Goal: Obtain resource: Download file/media

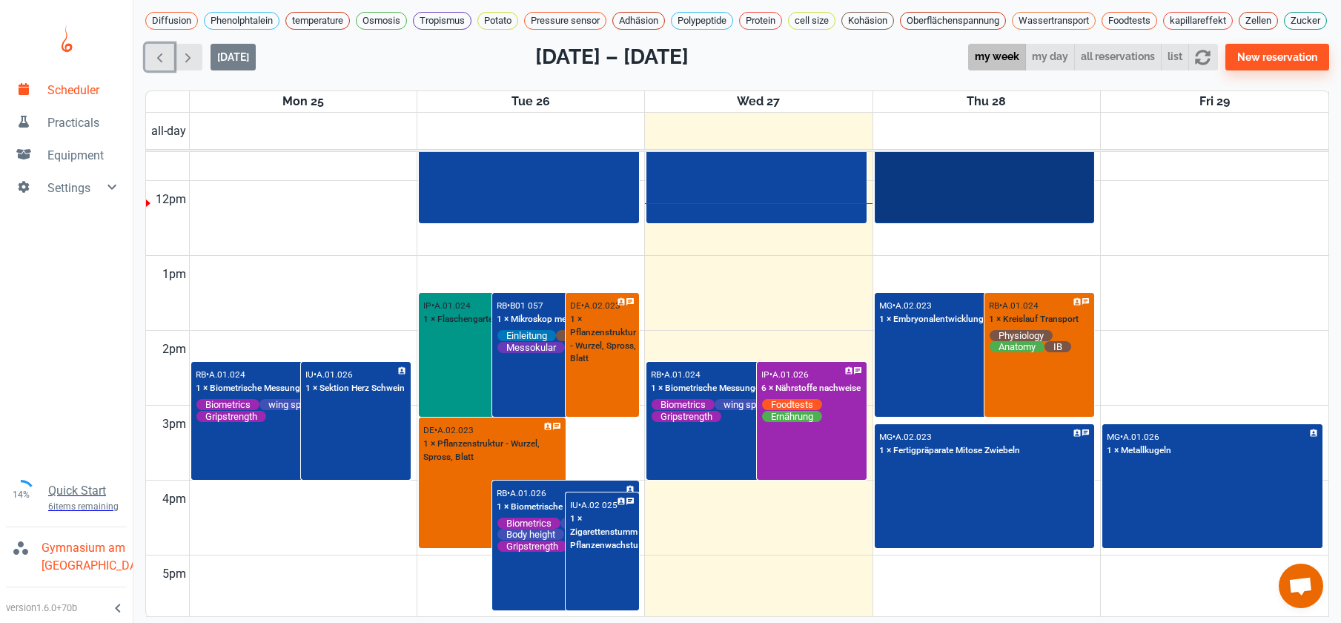
scroll to position [870, 0]
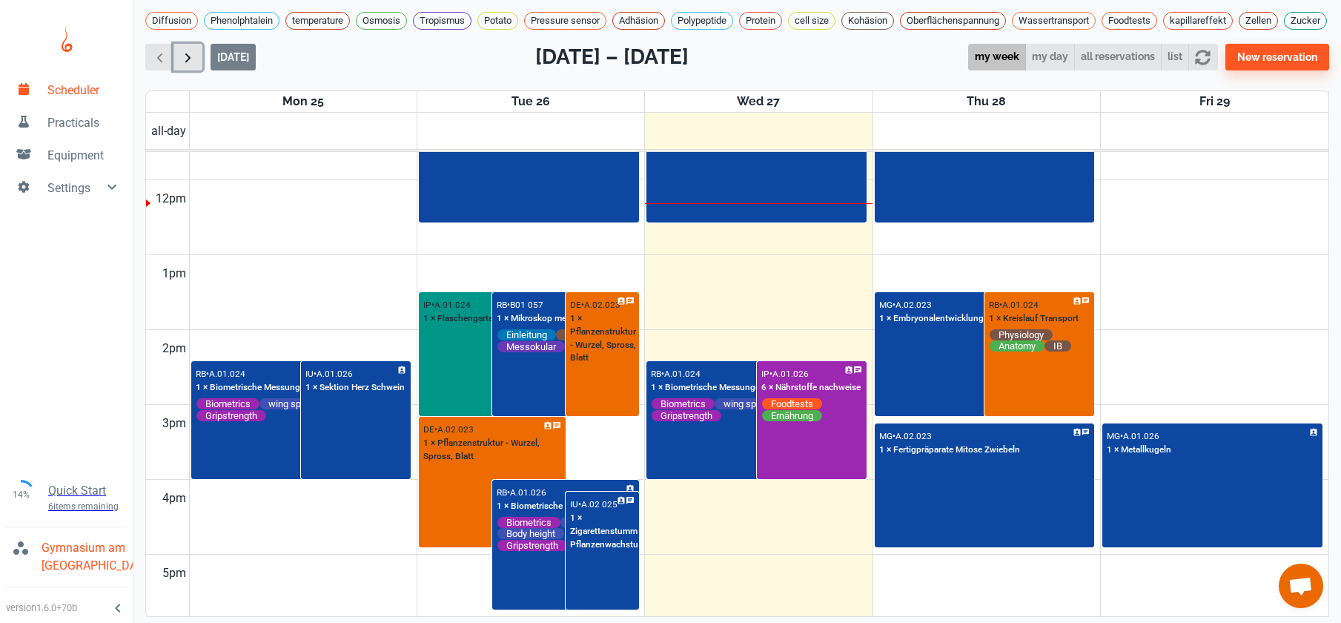
click at [179, 65] on button "button" at bounding box center [187, 57] width 29 height 27
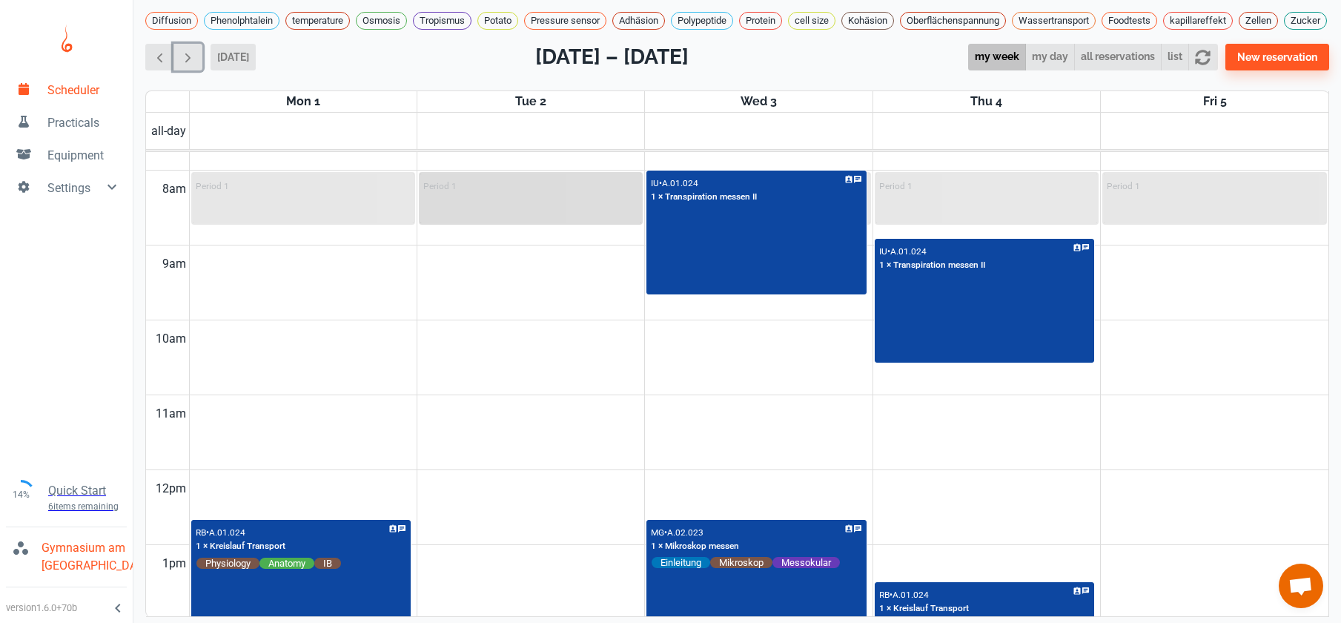
scroll to position [854, 0]
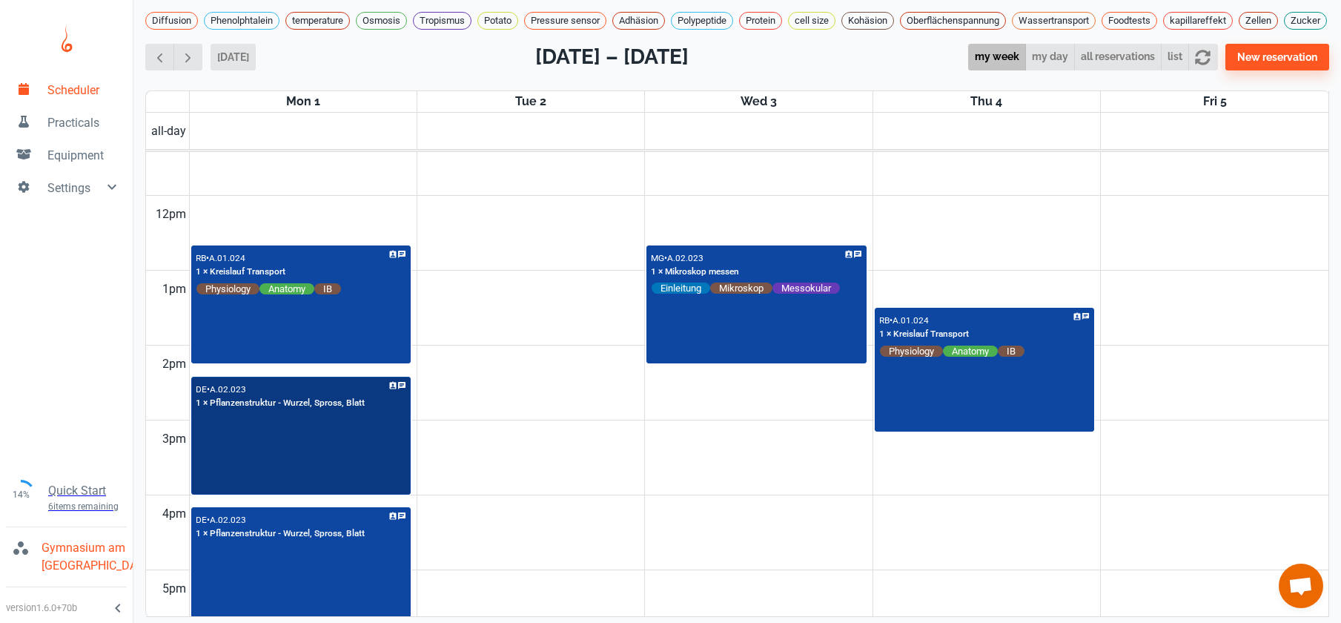
click at [253, 449] on div "DE • A.02.023 1 × Pflanzenstruktur - Wurzel, Spross, [PERSON_NAME]" at bounding box center [301, 436] width 217 height 116
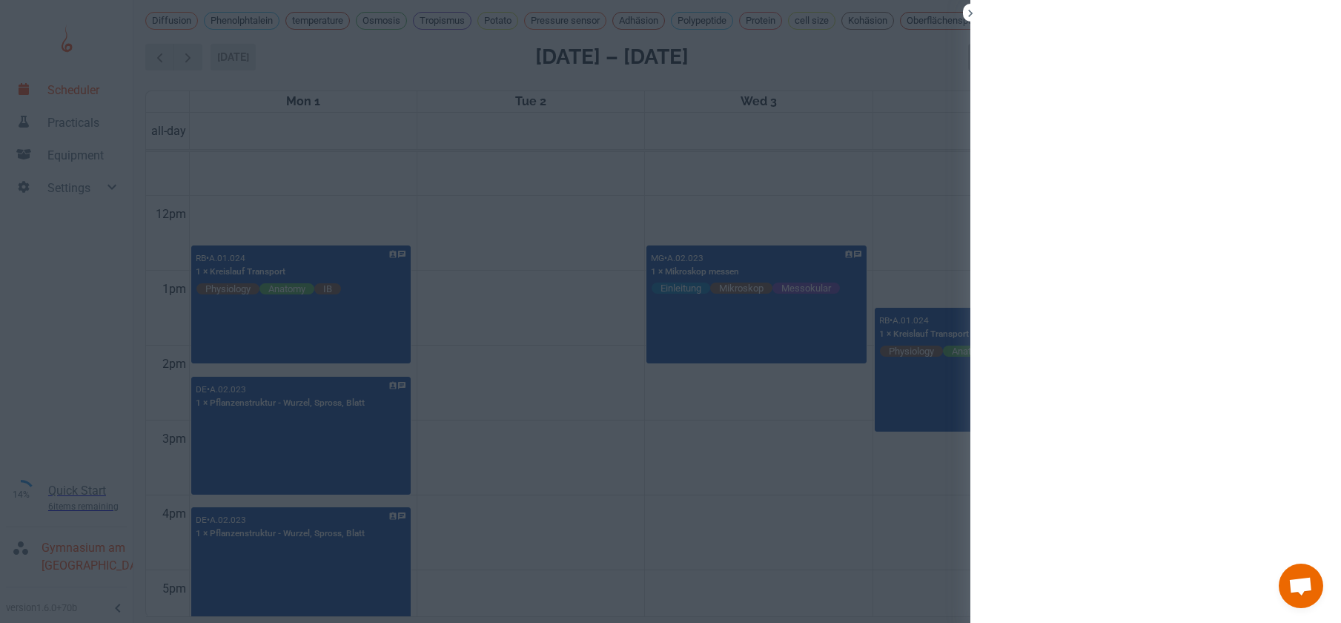
scroll to position [5, 0]
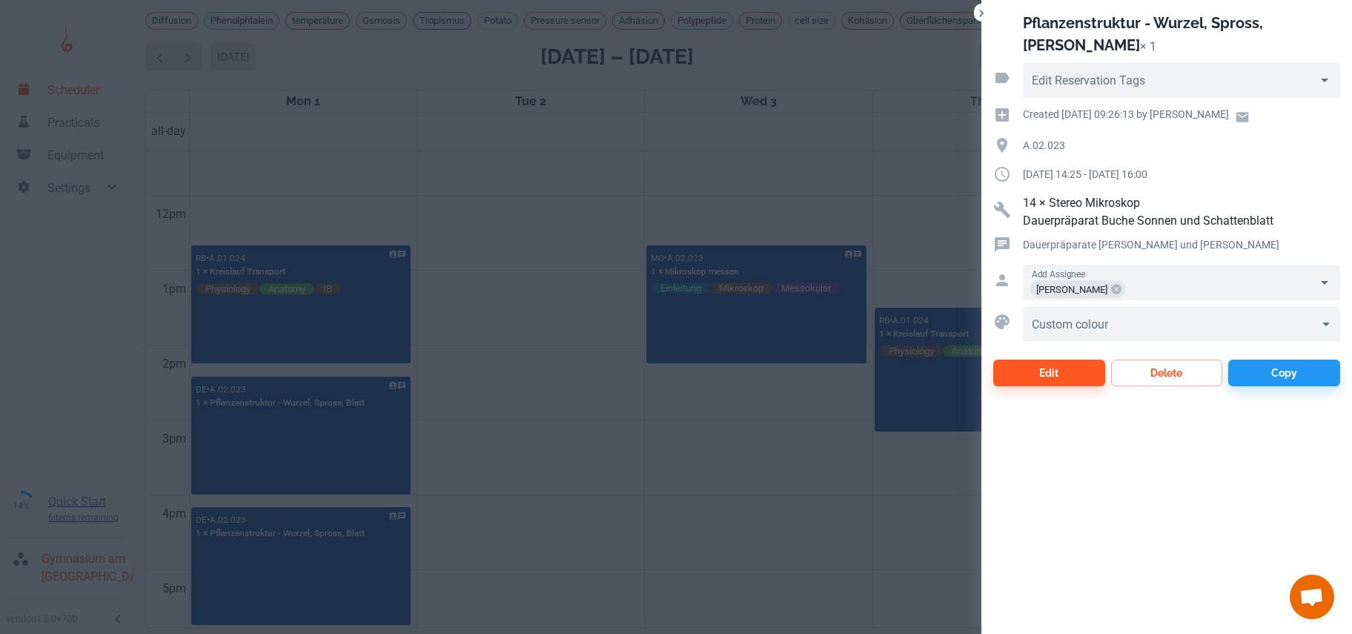
click at [517, 304] on div at bounding box center [676, 317] width 1352 height 634
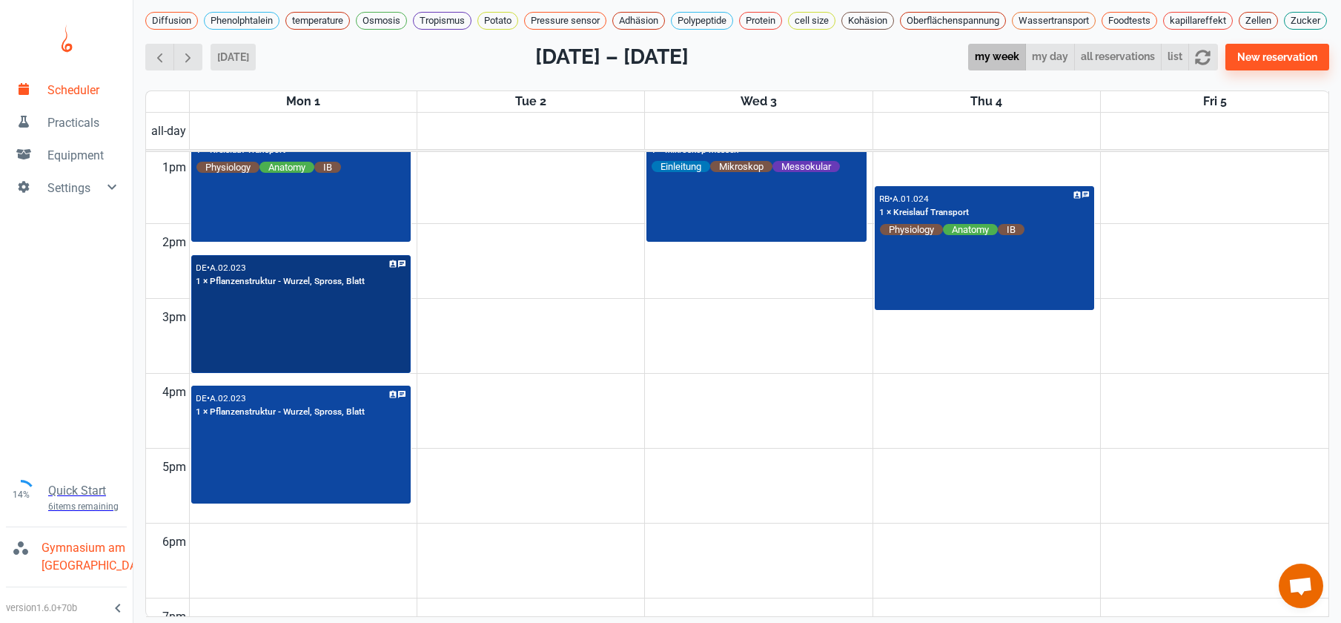
scroll to position [1035, 0]
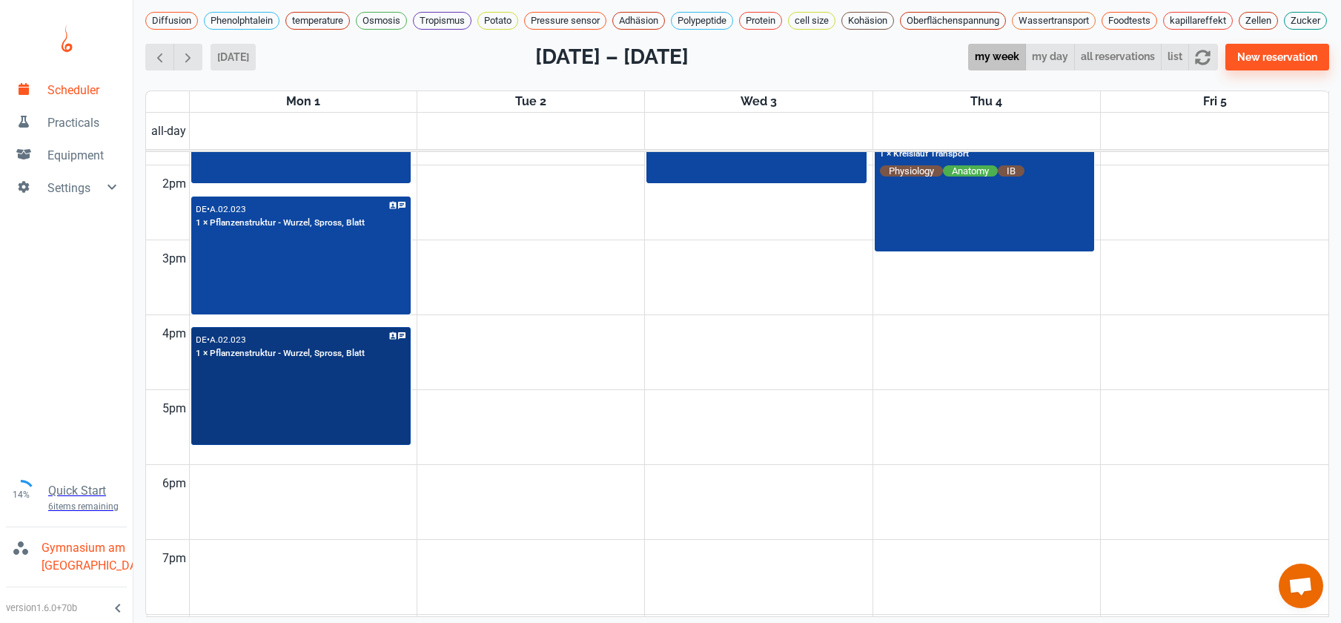
click at [386, 417] on div "DE • A.02.023 1 × Pflanzenstruktur - Wurzel, Spross, [PERSON_NAME]" at bounding box center [301, 386] width 217 height 116
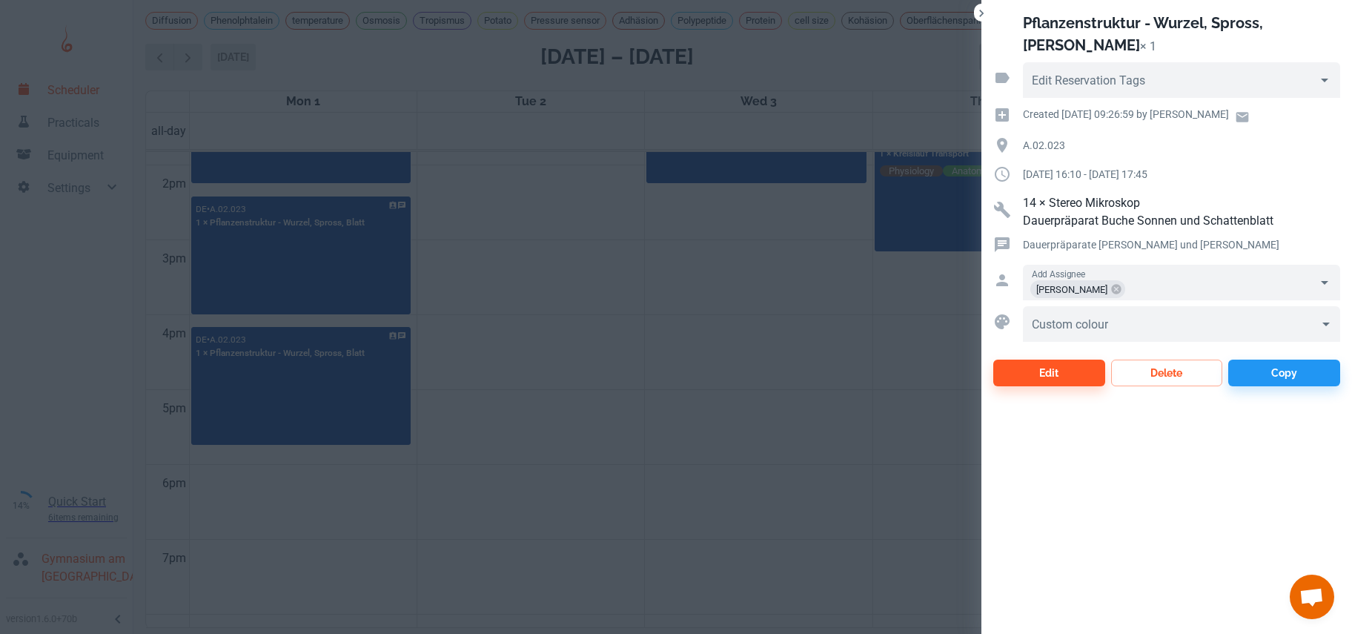
click at [544, 259] on div at bounding box center [676, 317] width 1352 height 634
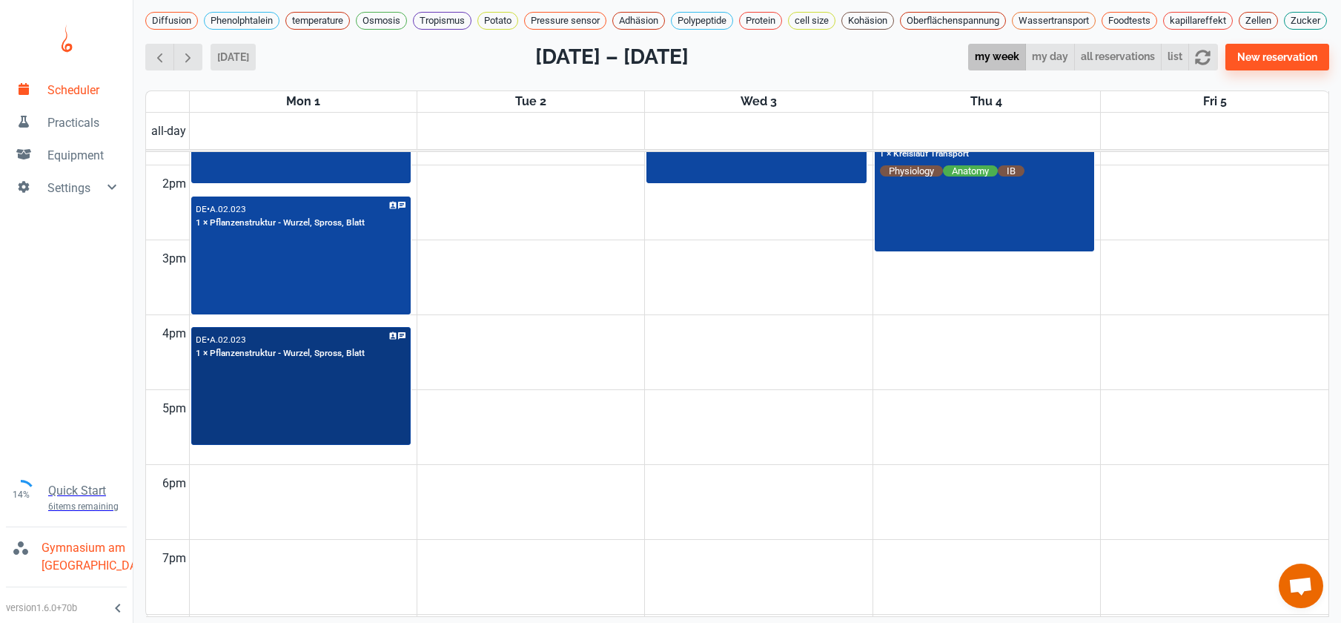
click at [365, 404] on div "DE • A.02.023 1 × Pflanzenstruktur - Wurzel, Spross, [PERSON_NAME]" at bounding box center [301, 386] width 217 height 116
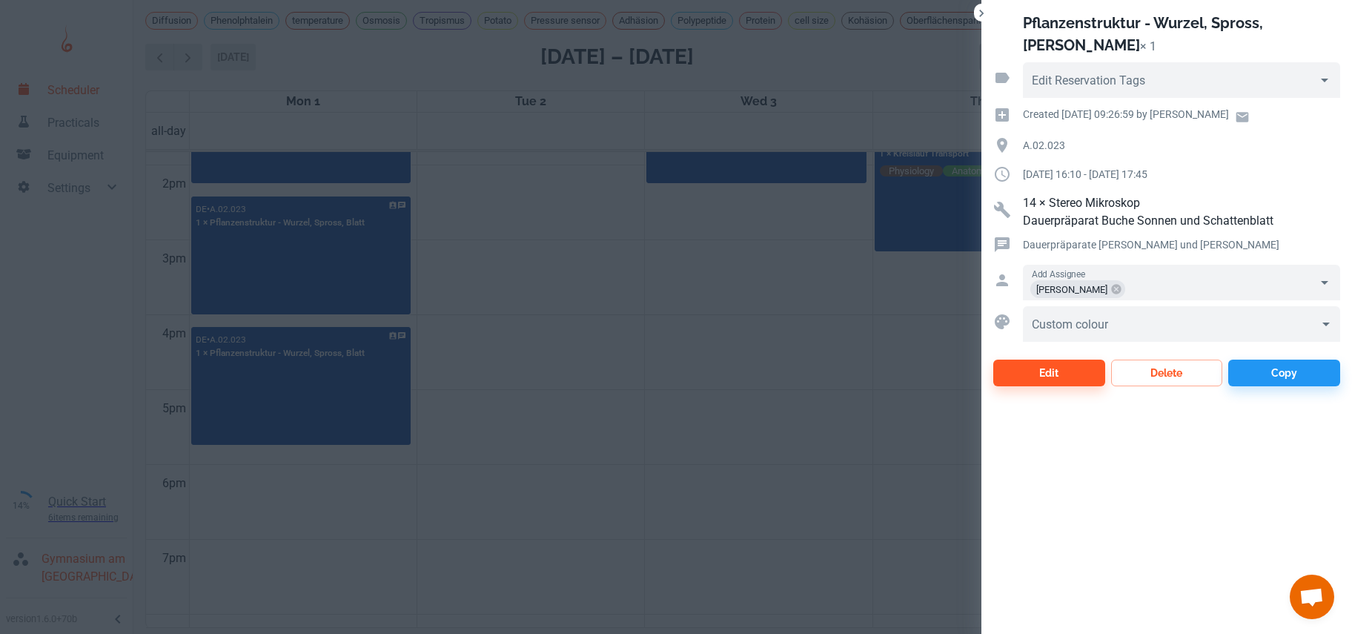
click at [485, 338] on div at bounding box center [676, 317] width 1352 height 634
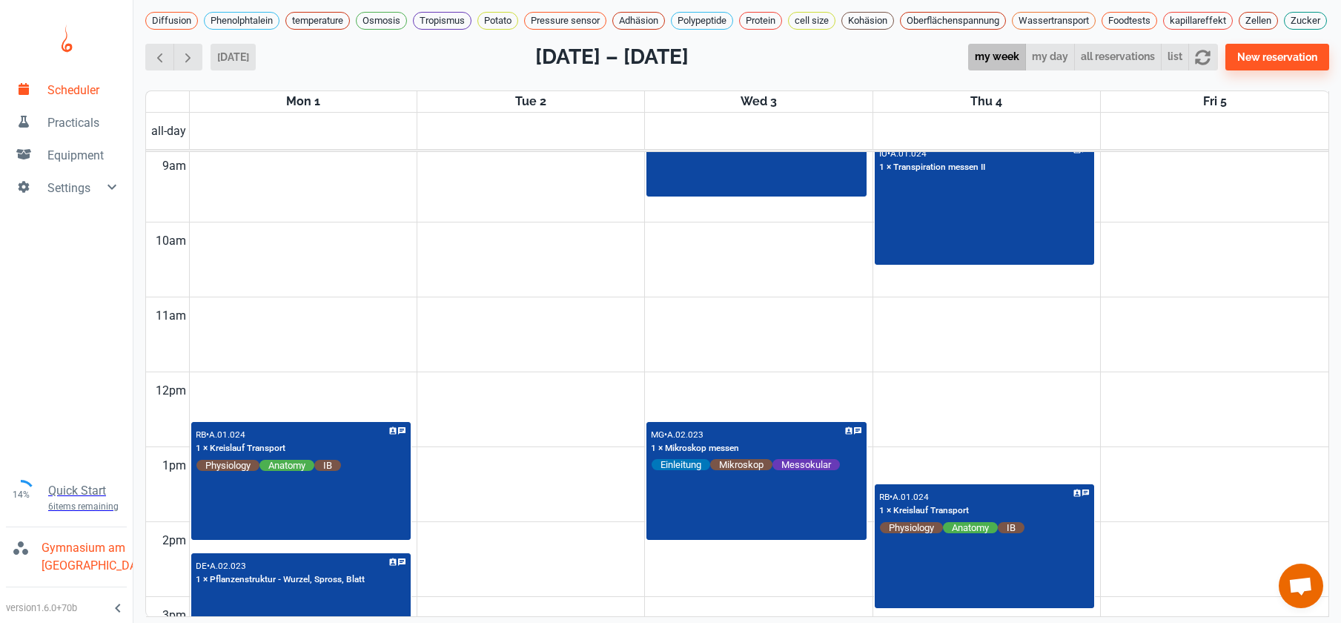
scroll to position [416, 0]
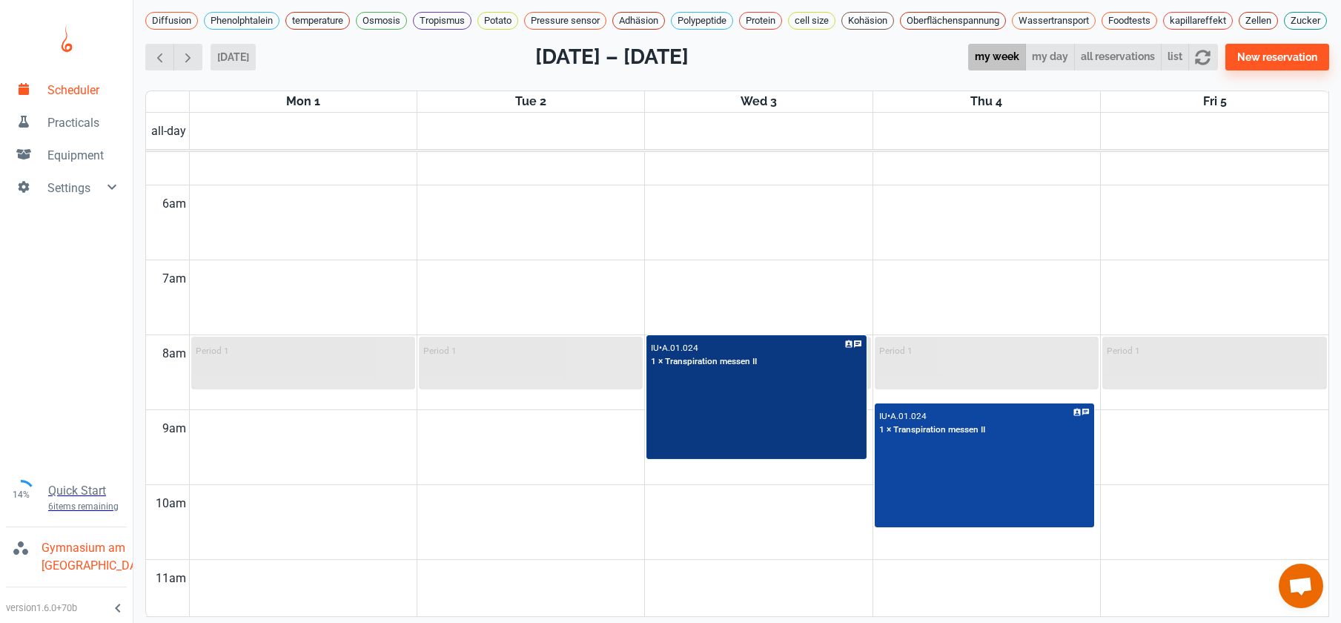
click at [717, 427] on div "IU • A.01.024 1 × Transpiration messen II" at bounding box center [756, 397] width 217 height 122
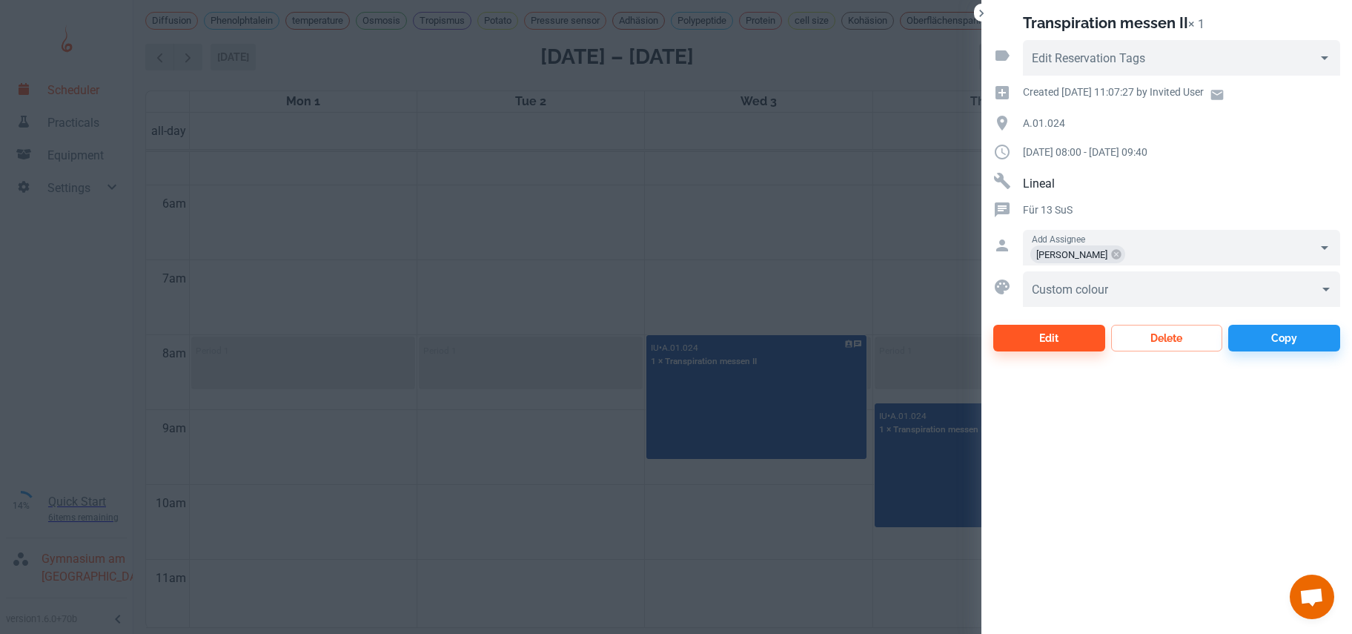
click at [666, 265] on div at bounding box center [676, 317] width 1352 height 634
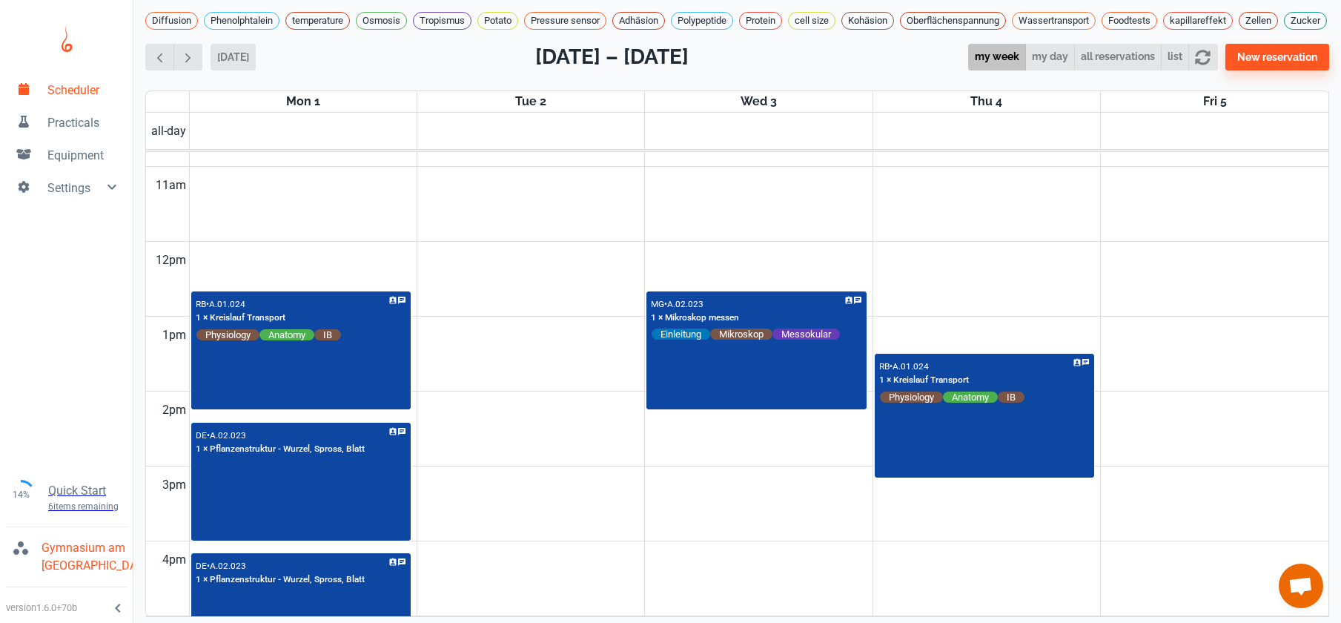
scroll to position [832, 0]
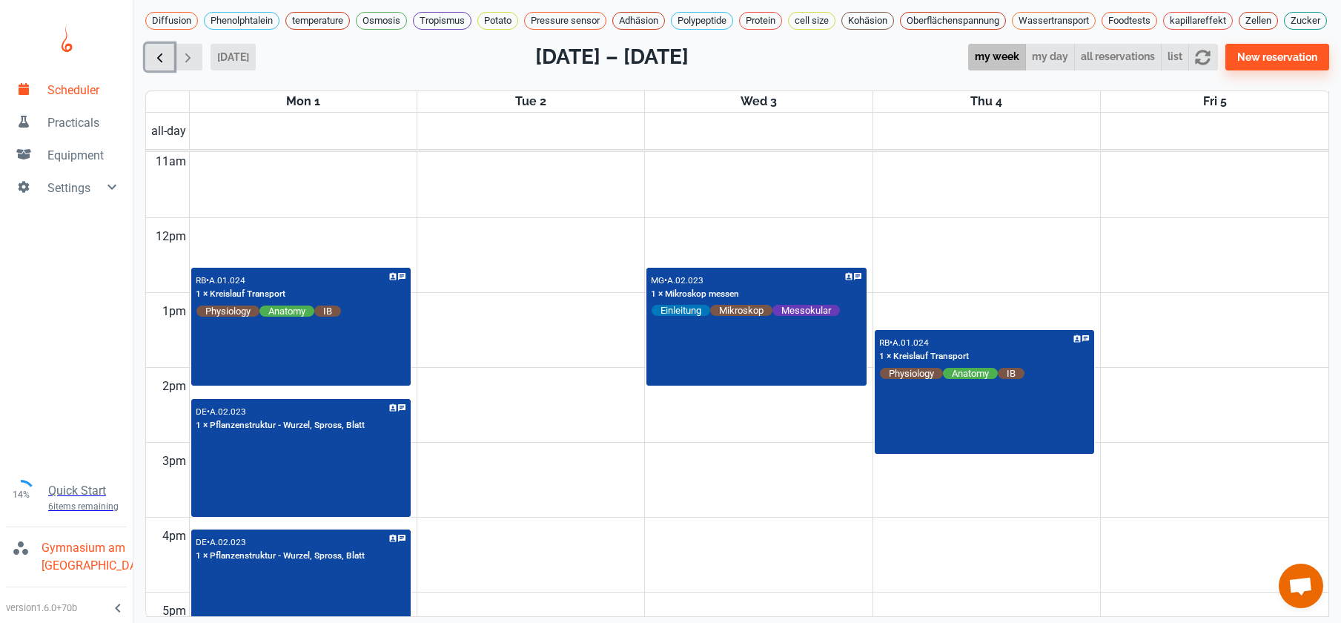
click at [156, 65] on span "button" at bounding box center [160, 58] width 16 height 16
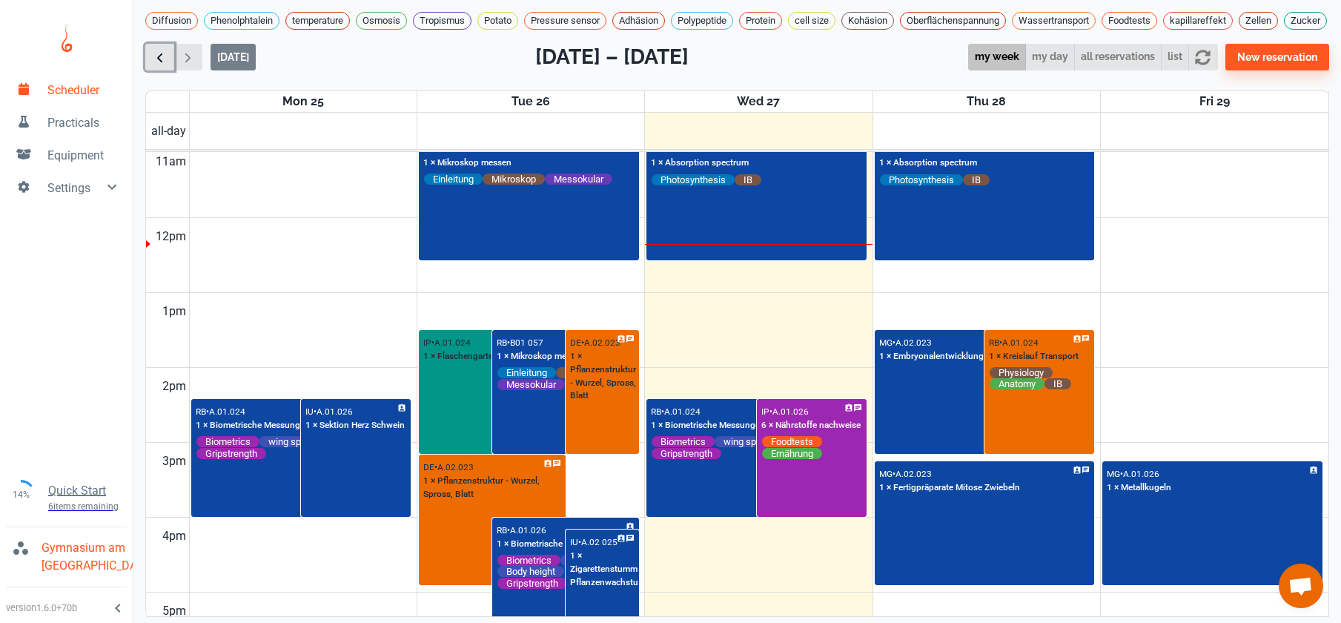
scroll to position [600, 0]
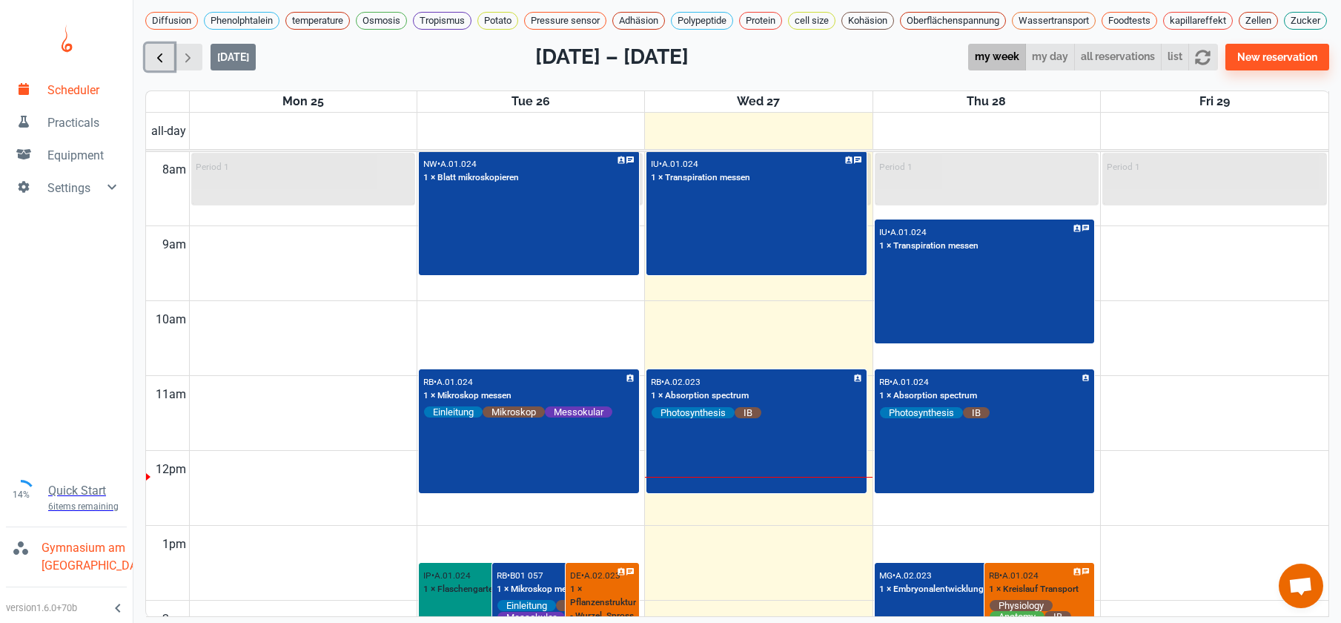
click at [156, 65] on span "button" at bounding box center [160, 58] width 16 height 16
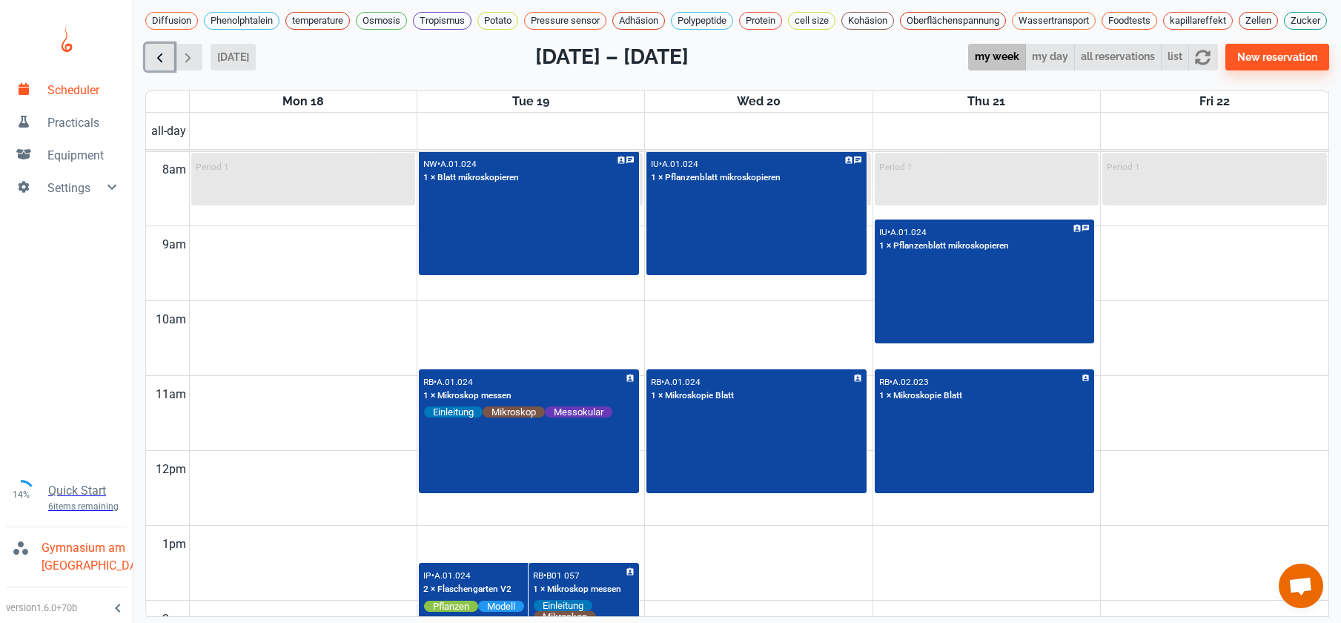
click at [156, 65] on span "button" at bounding box center [160, 58] width 16 height 16
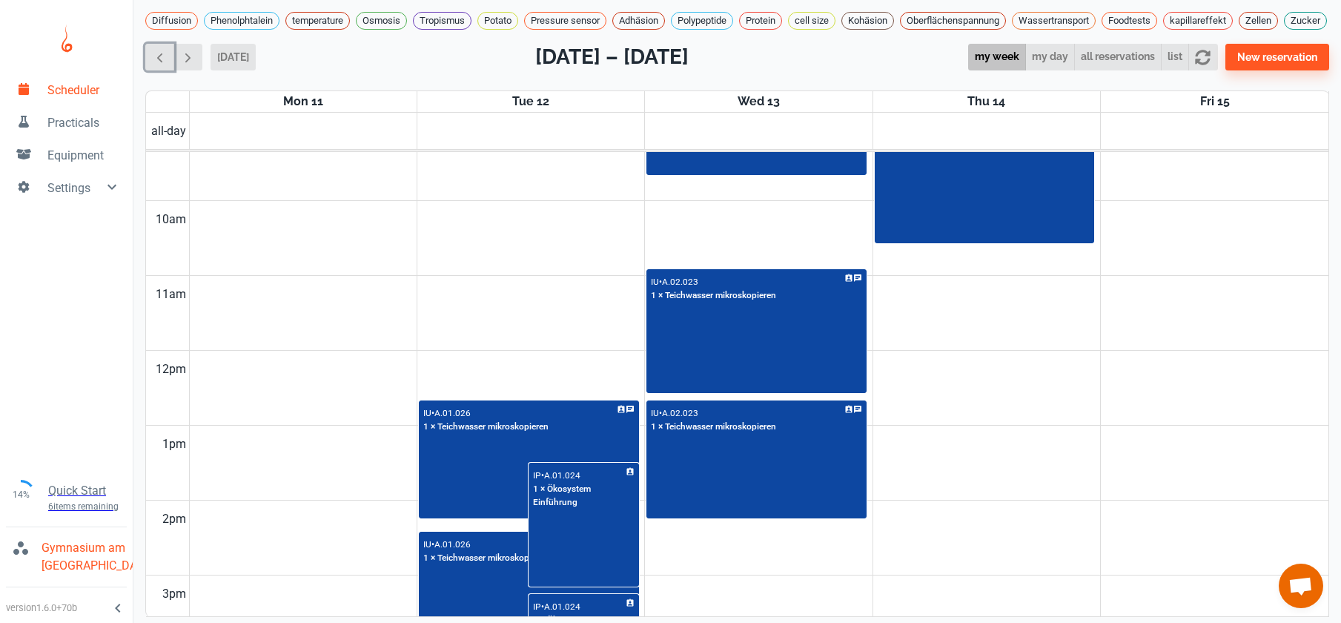
scroll to position [1025, 0]
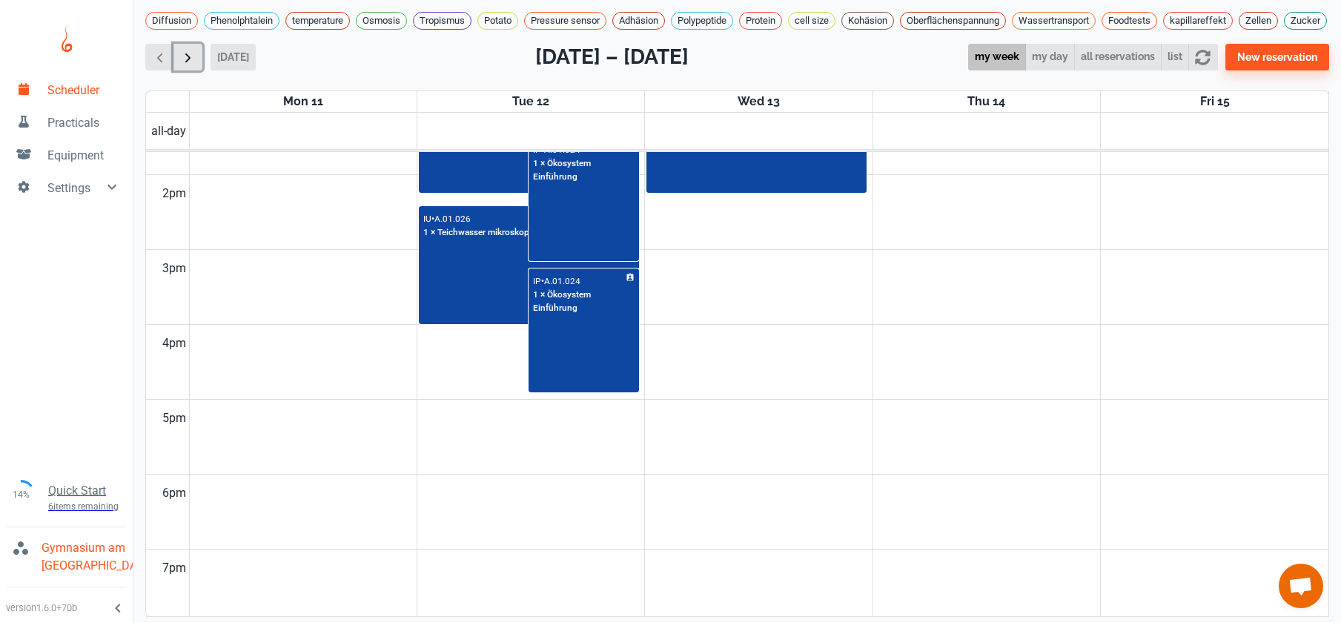
click at [181, 62] on span "button" at bounding box center [188, 58] width 16 height 16
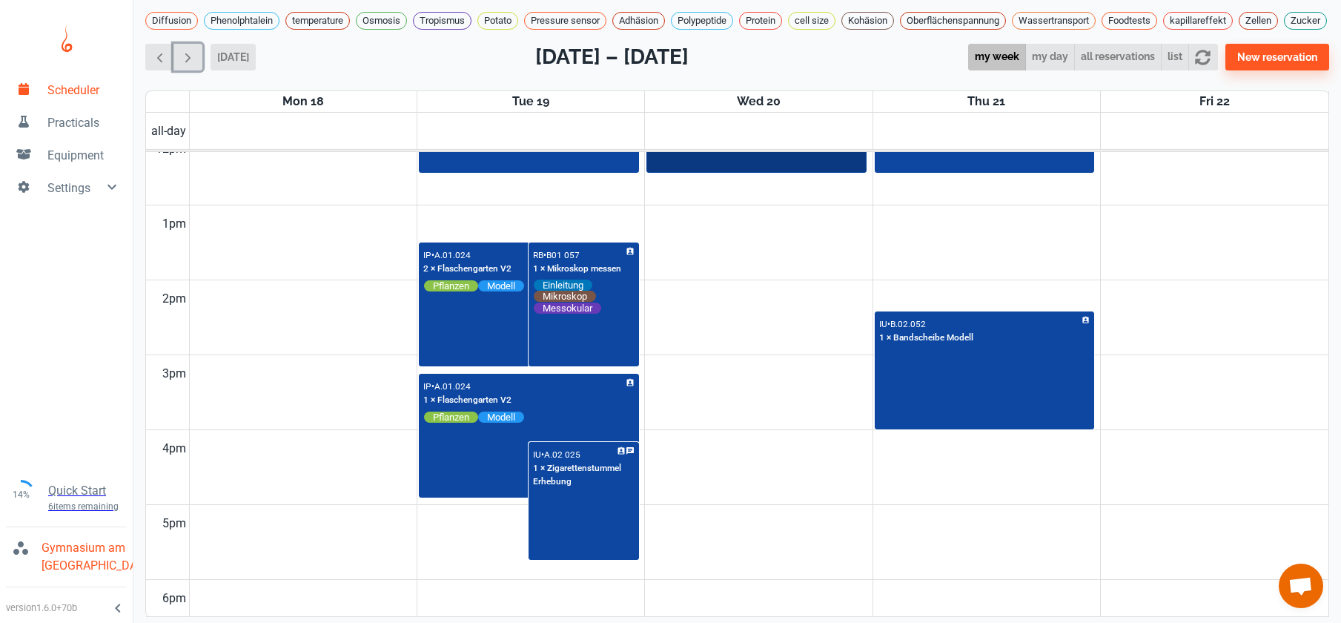
scroll to position [614, 0]
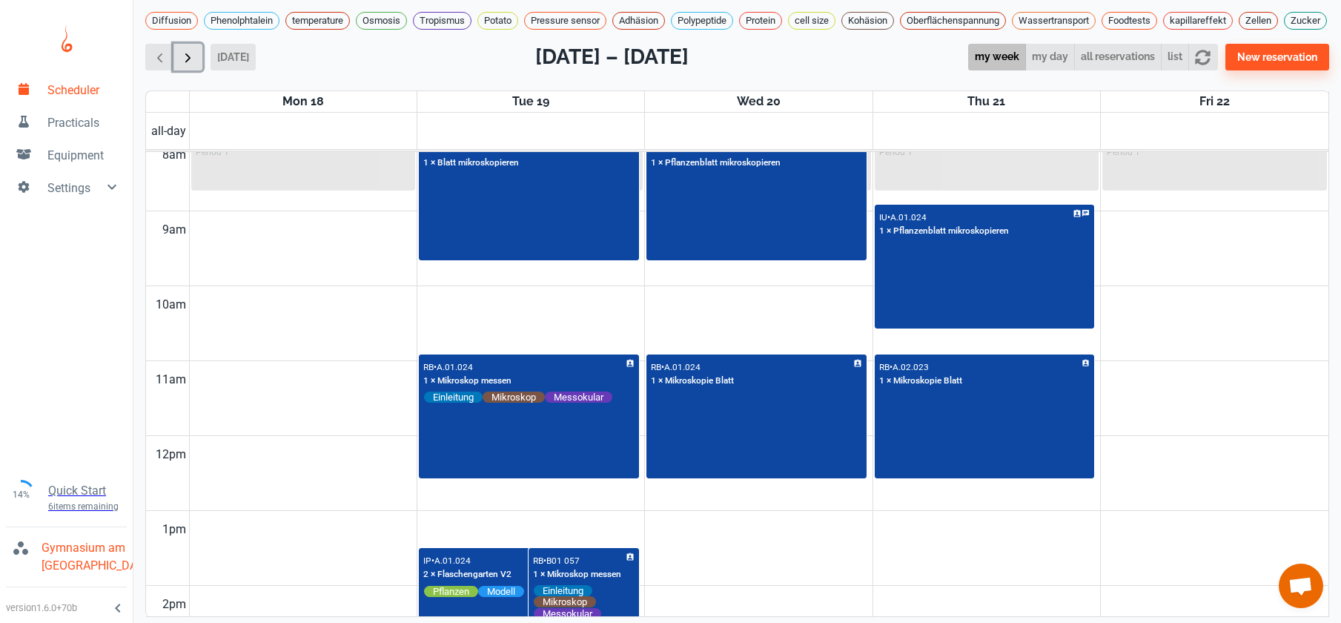
click at [198, 67] on button "button" at bounding box center [187, 57] width 29 height 27
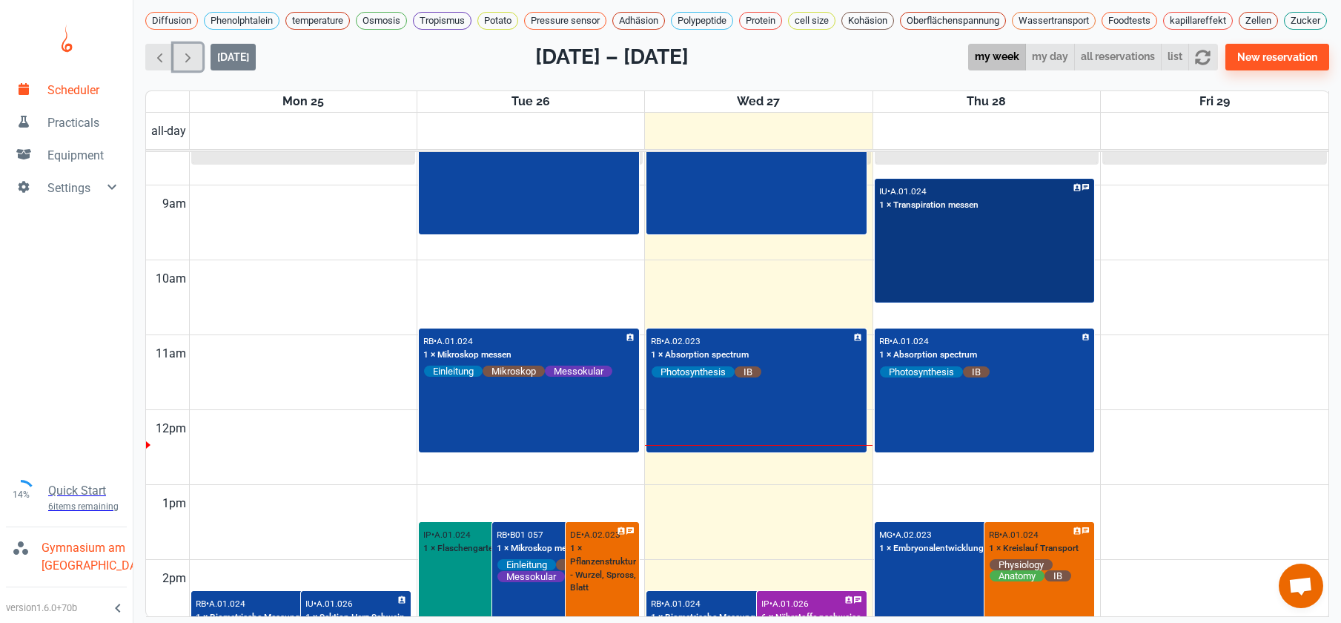
scroll to position [637, 0]
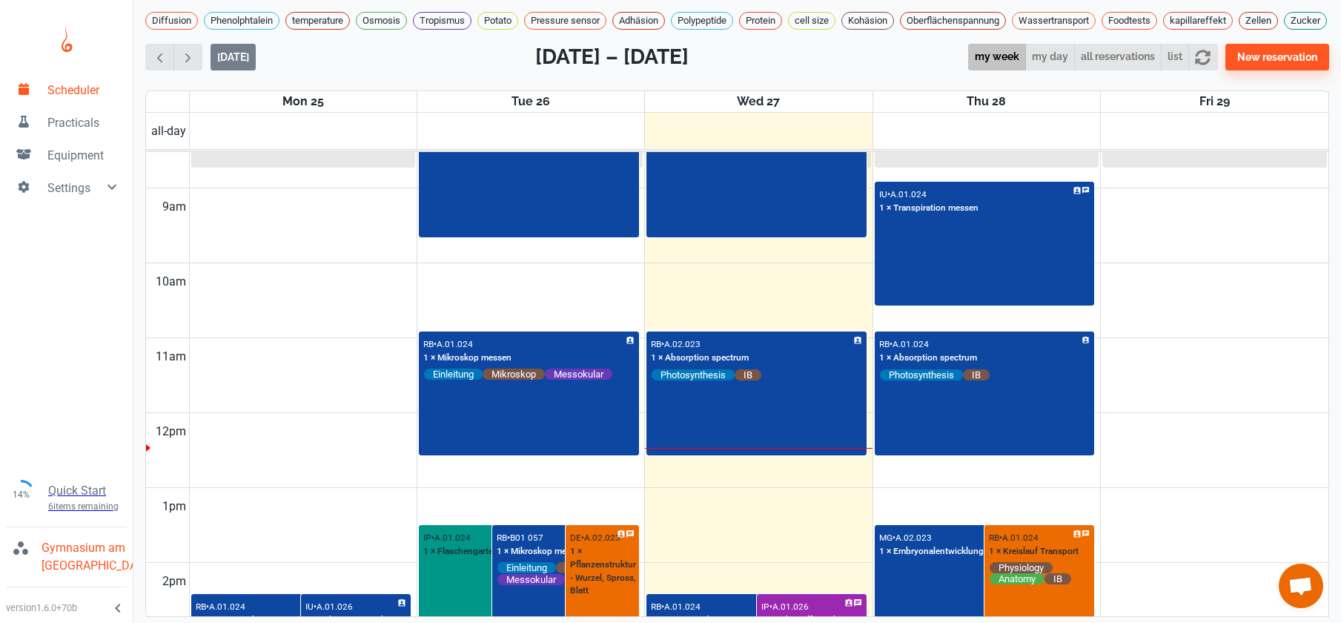
click at [1197, 216] on td at bounding box center [758, 207] width 1139 height 38
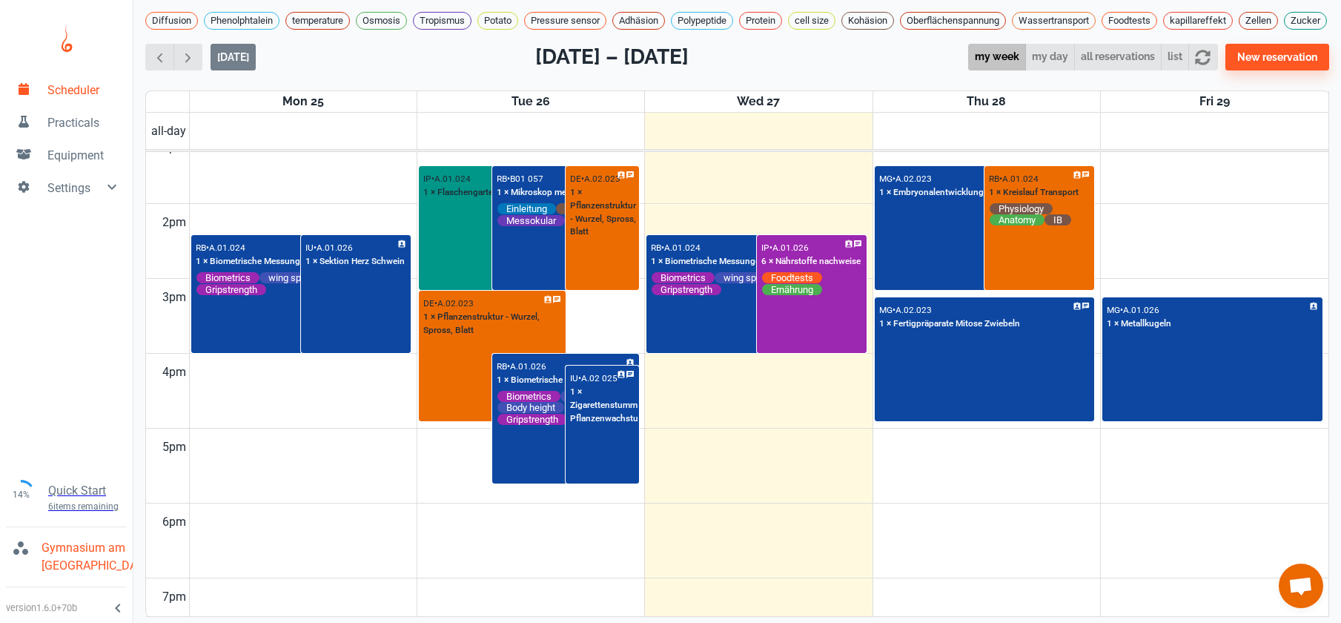
scroll to position [1002, 0]
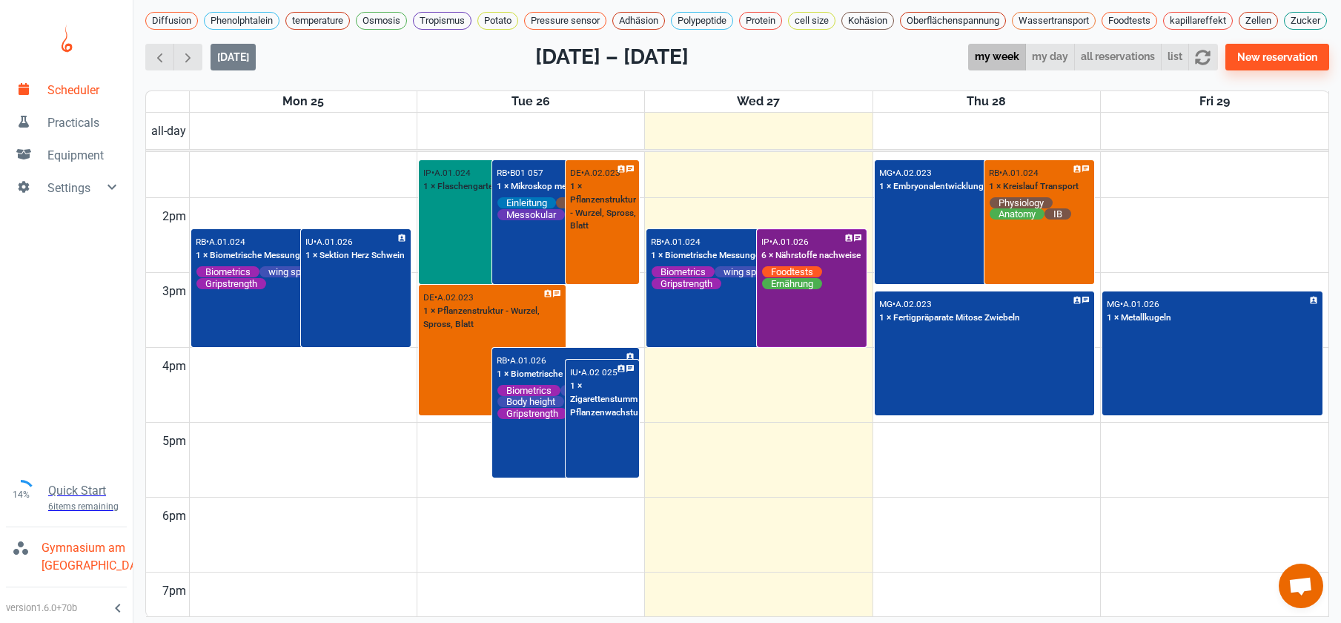
click at [821, 329] on div "IP • A.01.026 6 × Nährstoffe nachweise Foodtests Ernährung" at bounding box center [811, 288] width 107 height 116
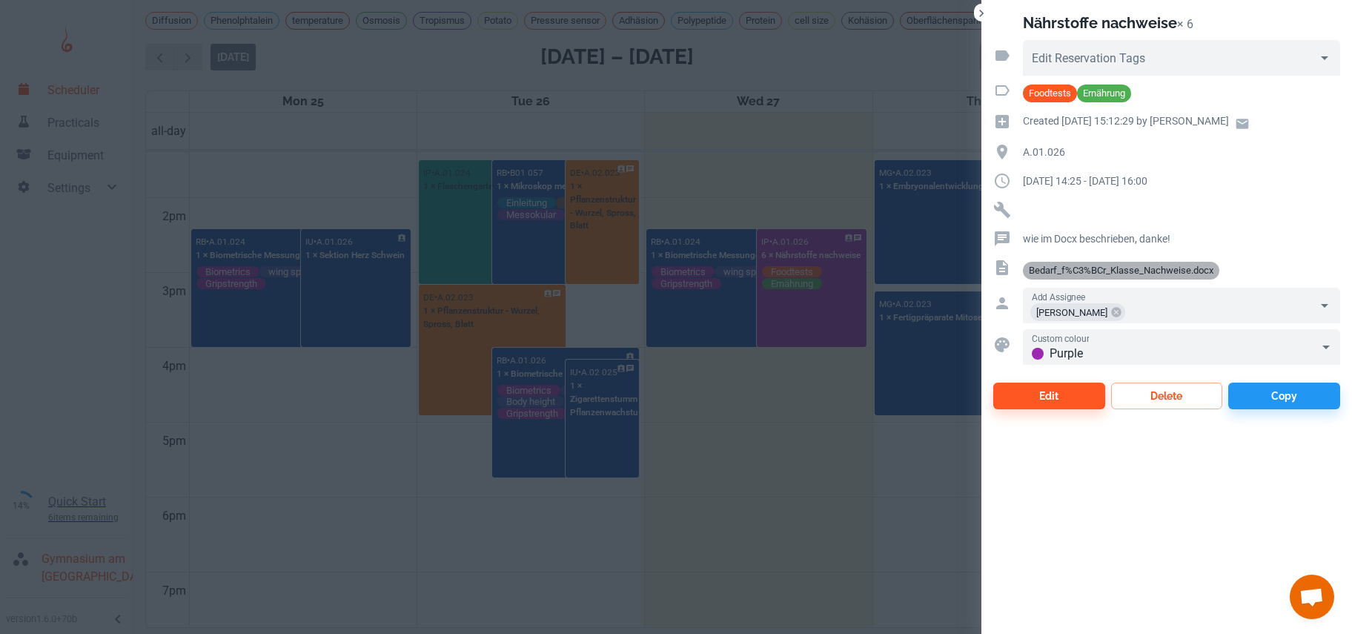
click at [1072, 263] on span "Bedarf_f%C3%BCr_Klasse_Nachweise.docx" at bounding box center [1121, 270] width 196 height 15
click at [832, 498] on div at bounding box center [676, 317] width 1352 height 634
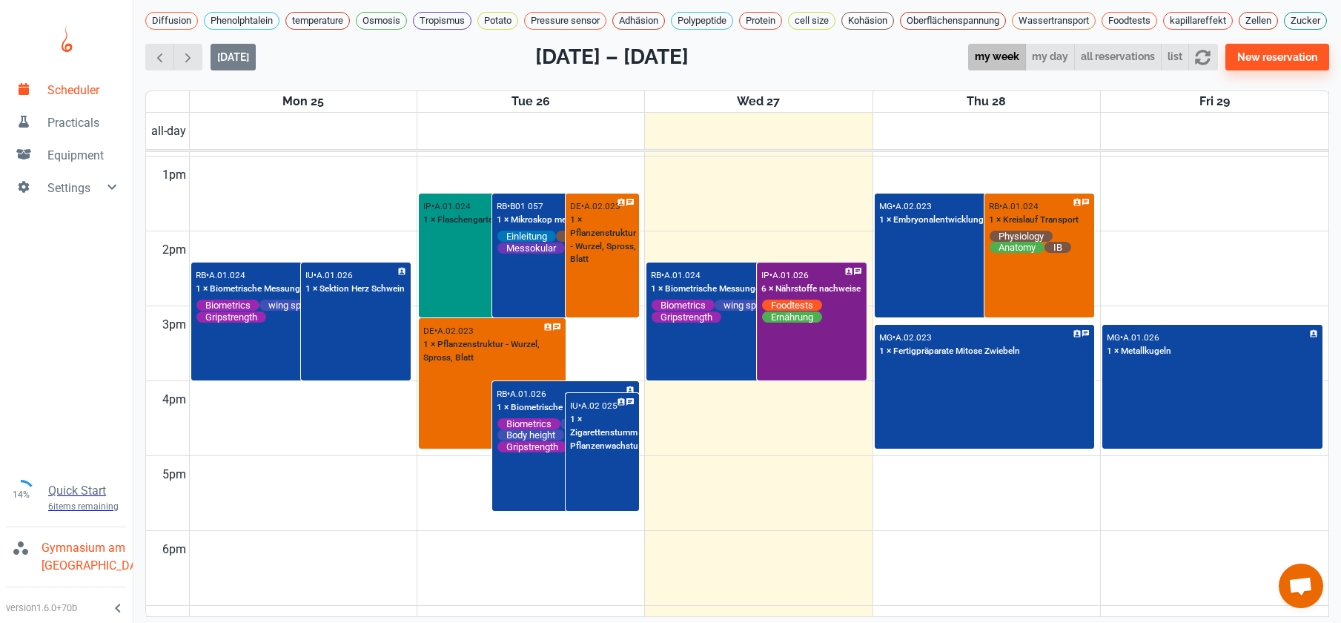
scroll to position [737, 0]
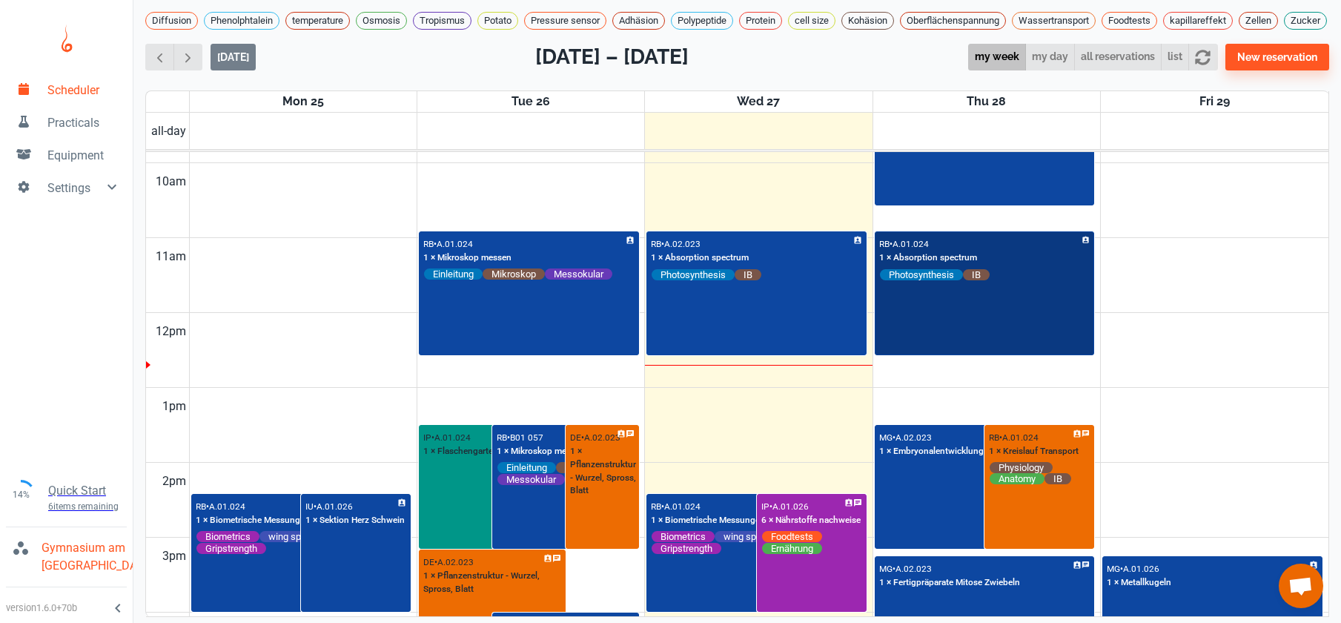
click at [917, 333] on div "RB • A.01.024 1 × Absorption spectrum Photosynthesis IB" at bounding box center [984, 294] width 217 height 122
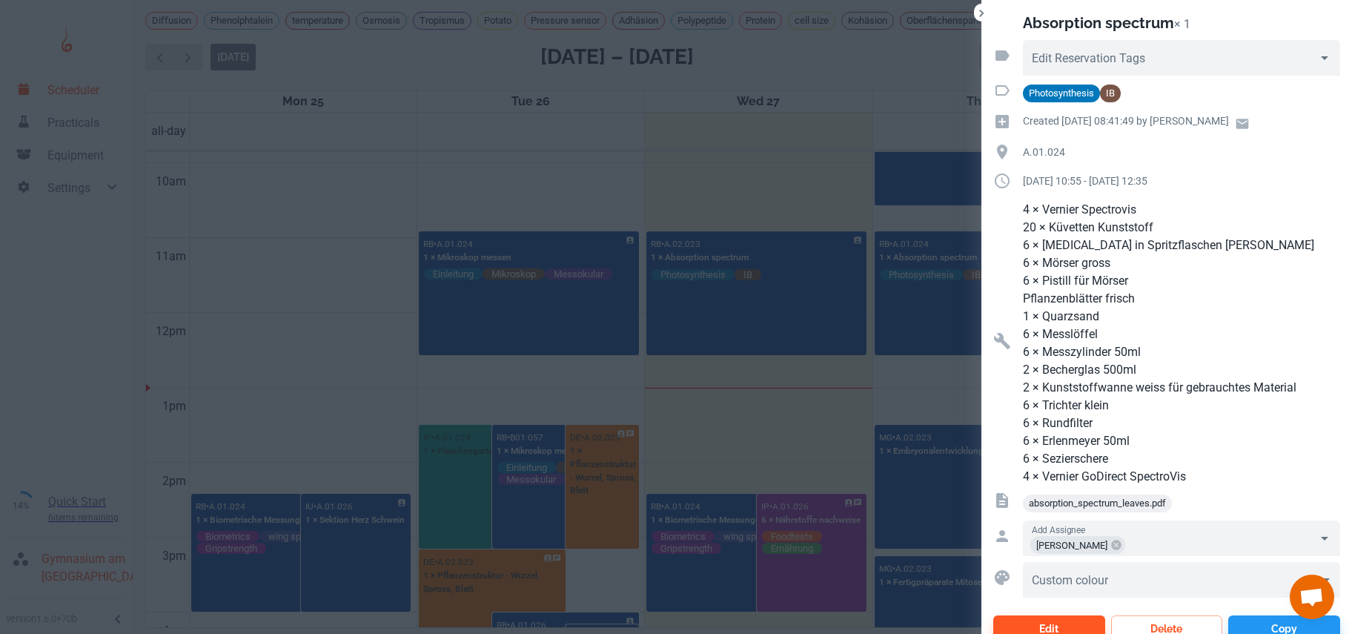
click at [818, 110] on div at bounding box center [676, 317] width 1352 height 634
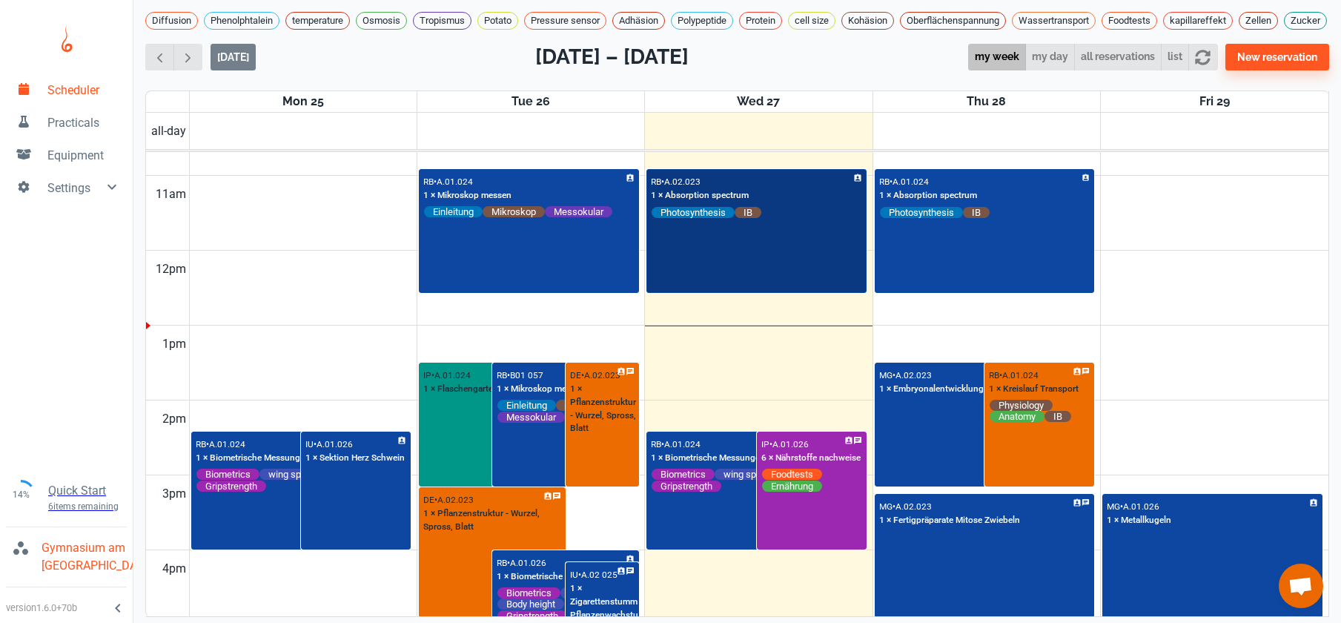
scroll to position [782, 0]
